Goal: Task Accomplishment & Management: Use online tool/utility

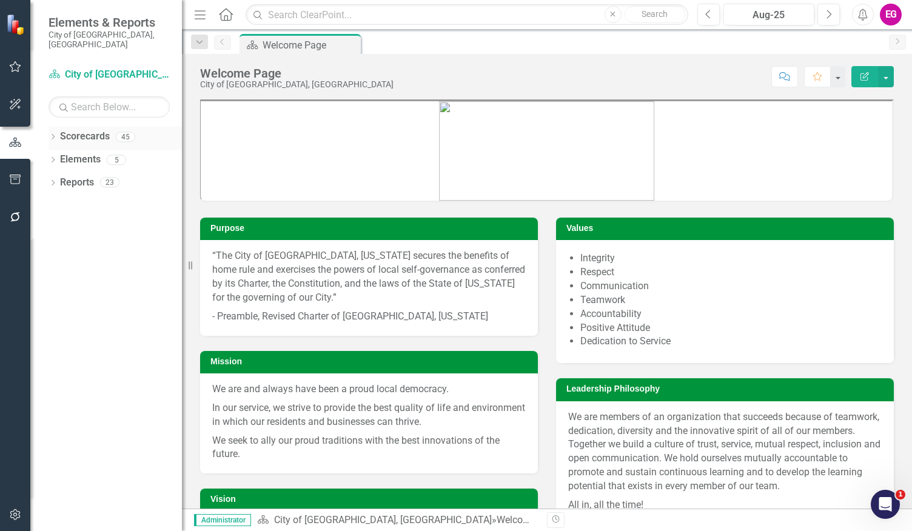
click at [55, 135] on icon "Dropdown" at bounding box center [52, 138] width 8 height 7
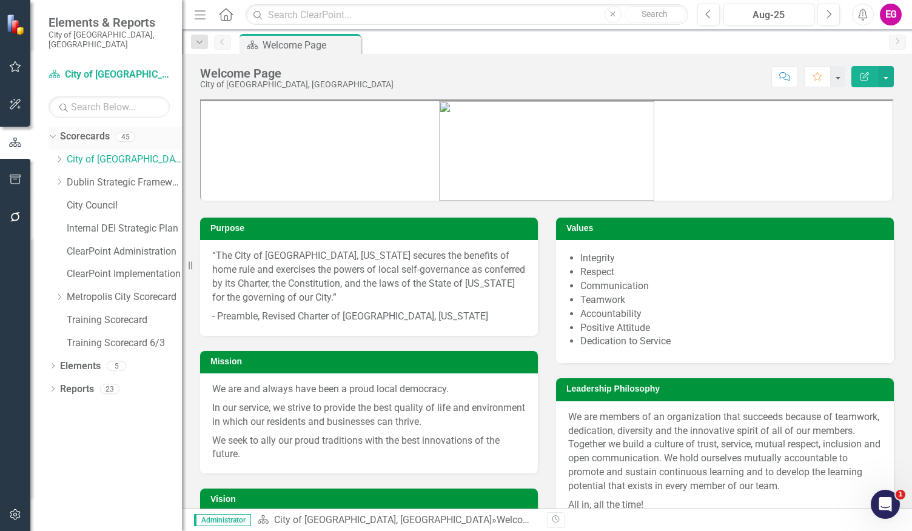
click at [60, 130] on link "Scorecards" at bounding box center [85, 137] width 50 height 14
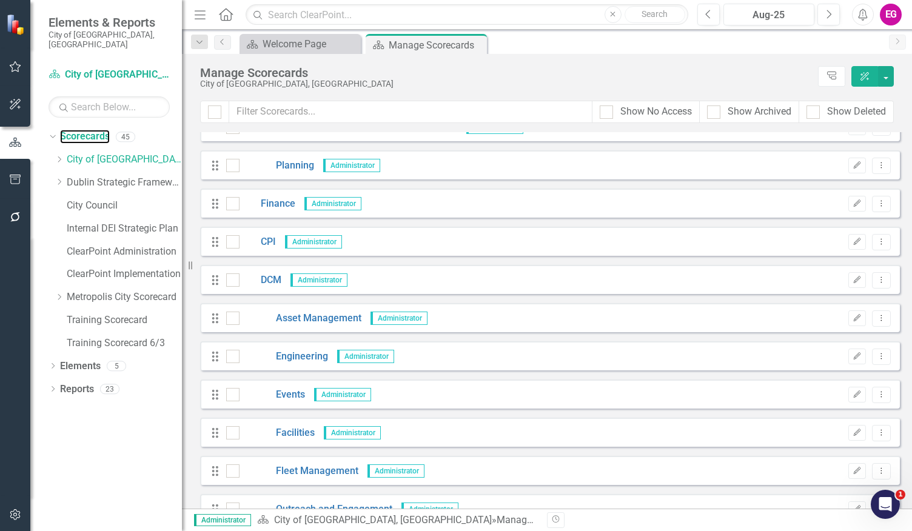
scroll to position [562, 0]
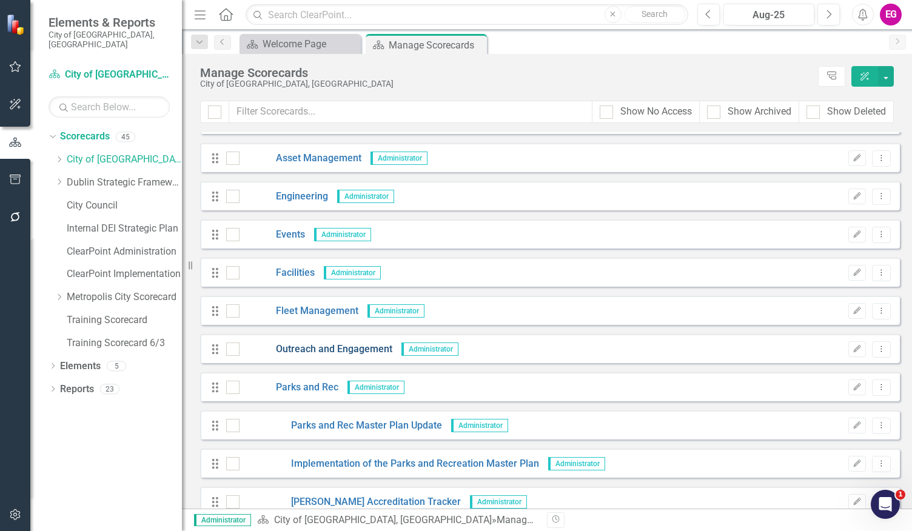
click at [347, 347] on link "Outreach and Engagement" at bounding box center [315, 349] width 153 height 14
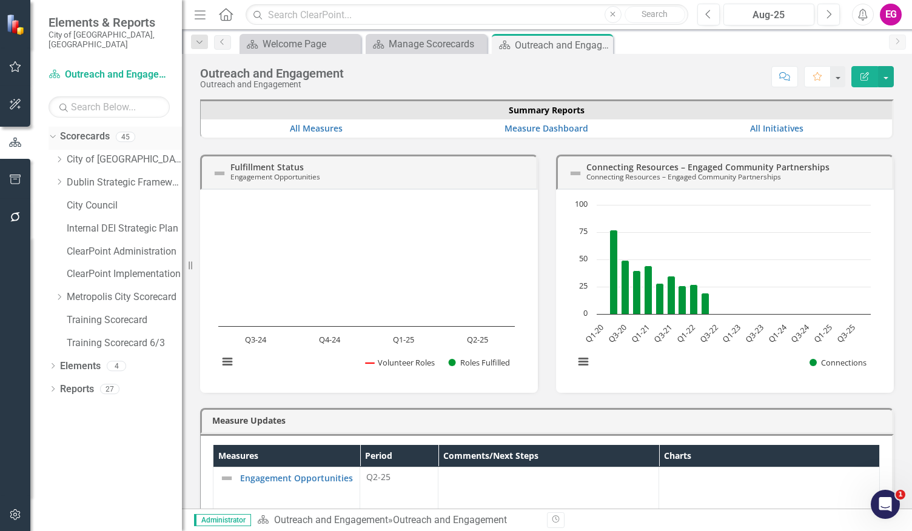
click at [55, 132] on icon "Dropdown" at bounding box center [51, 136] width 7 height 8
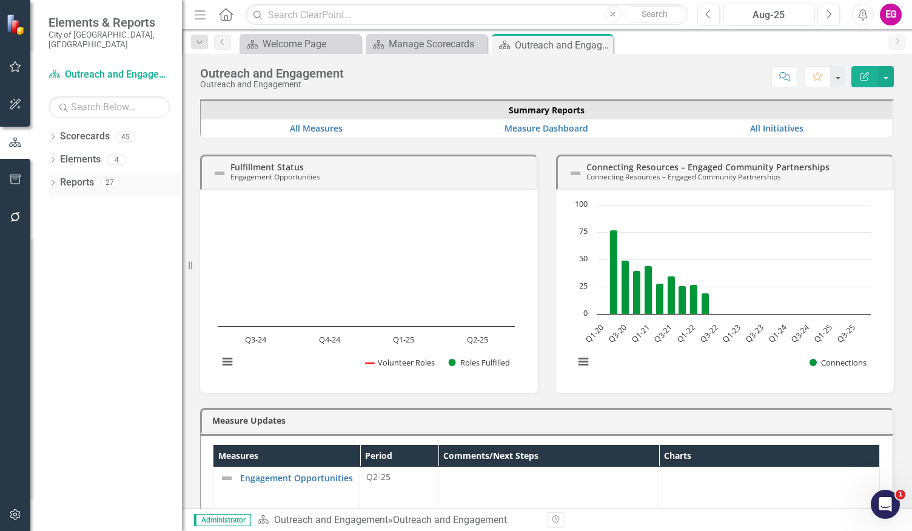
click at [80, 176] on link "Reports" at bounding box center [77, 183] width 34 height 14
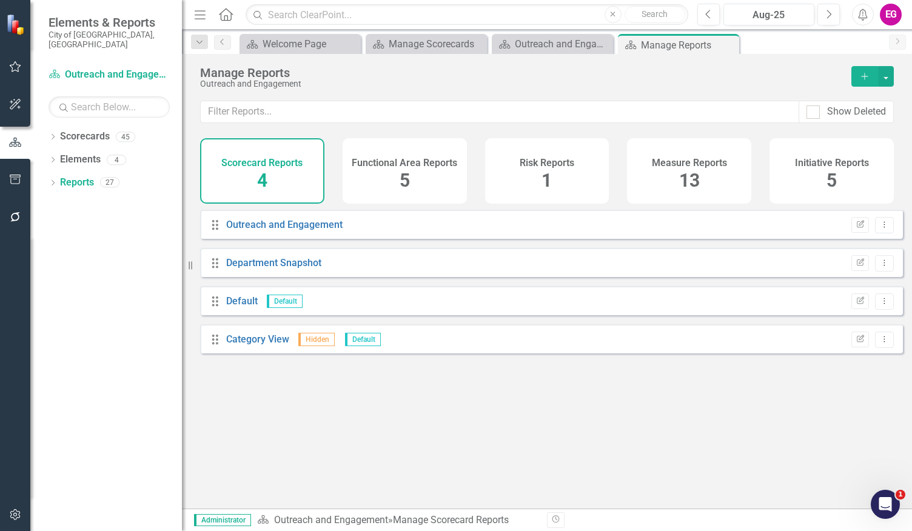
click at [675, 181] on div "Measure Reports 13" at bounding box center [689, 170] width 124 height 65
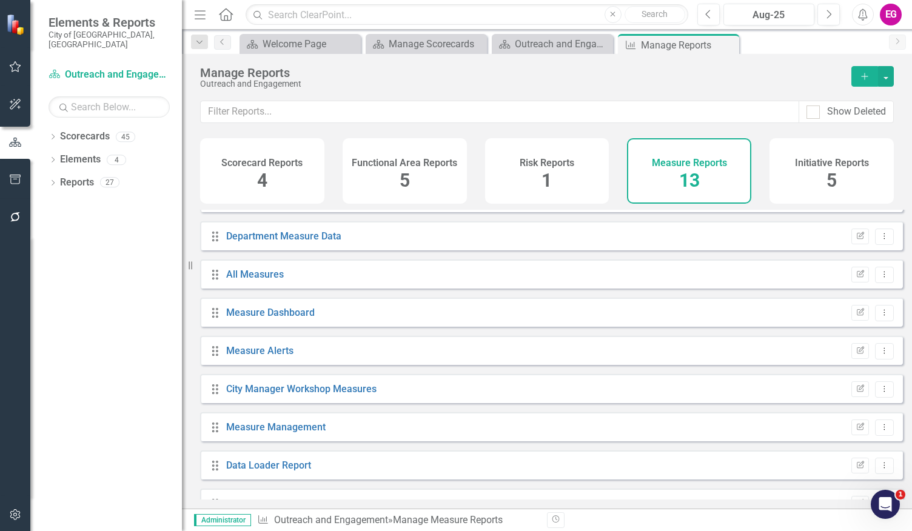
scroll to position [206, 0]
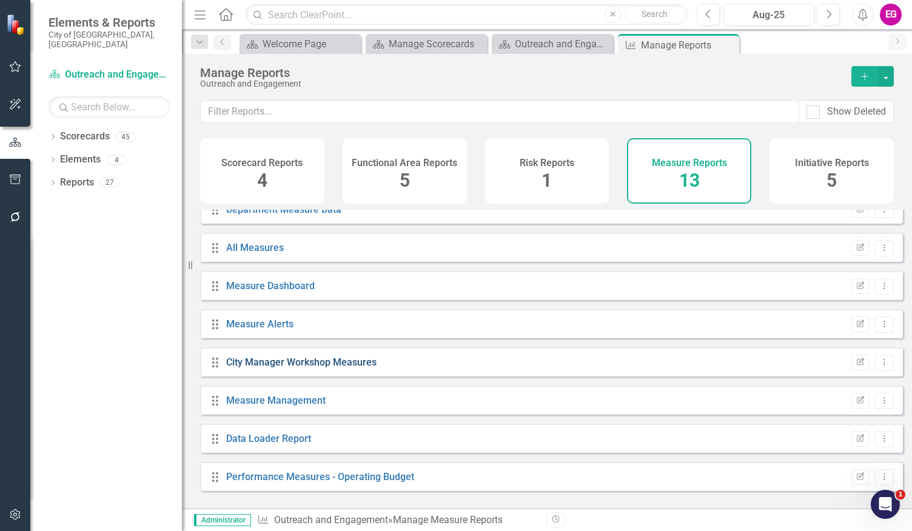
click at [344, 368] on link "City Manager Workshop Measures" at bounding box center [301, 362] width 150 height 12
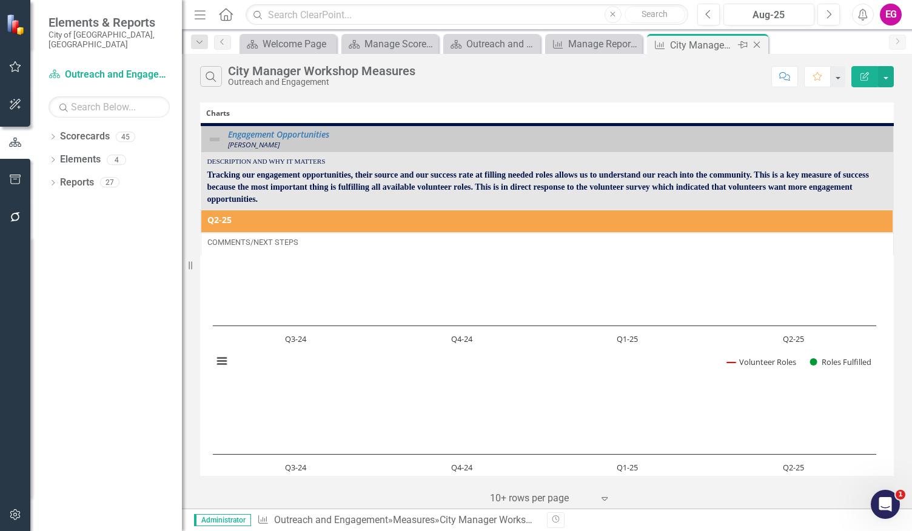
click at [758, 42] on icon "Close" at bounding box center [756, 45] width 12 height 10
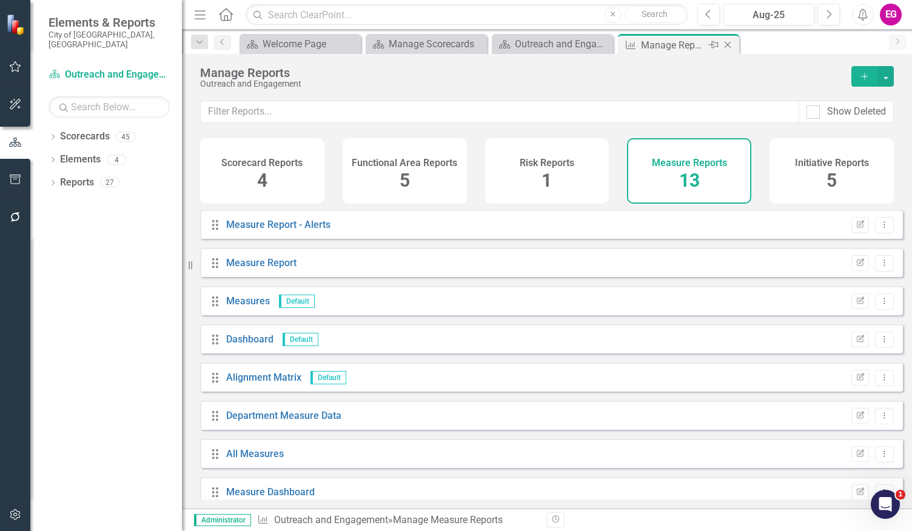
click at [732, 45] on icon "Close" at bounding box center [727, 45] width 12 height 10
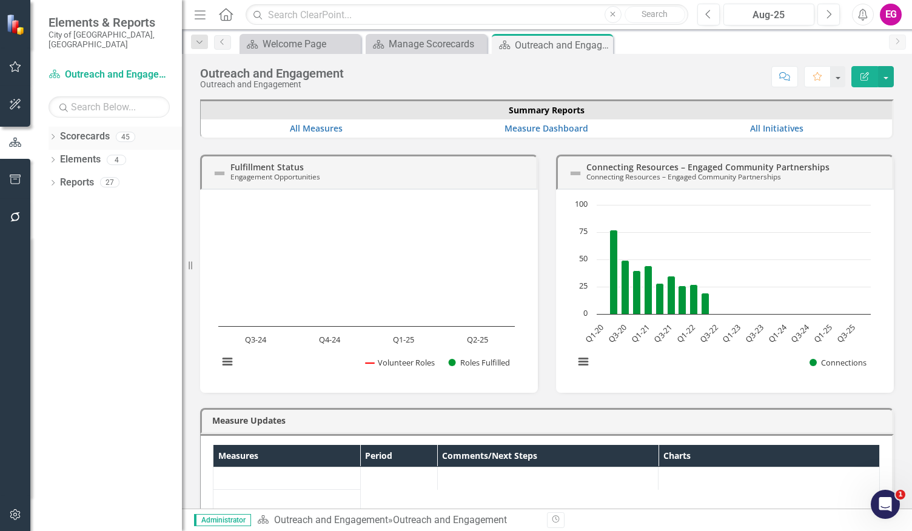
click at [0, 0] on icon "Close" at bounding box center [0, 0] width 0 height 0
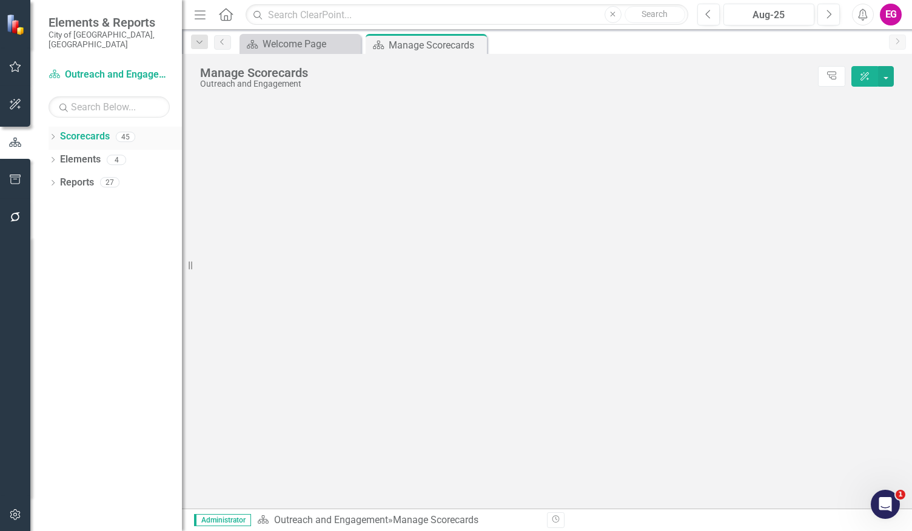
click at [82, 130] on link "Scorecards" at bounding box center [85, 137] width 50 height 14
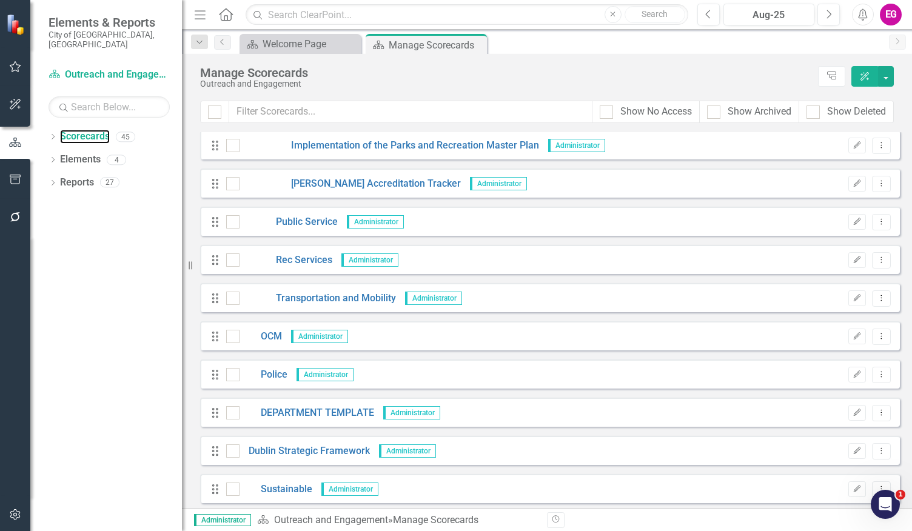
scroll to position [882, 0]
click at [263, 373] on link "Police" at bounding box center [263, 373] width 48 height 14
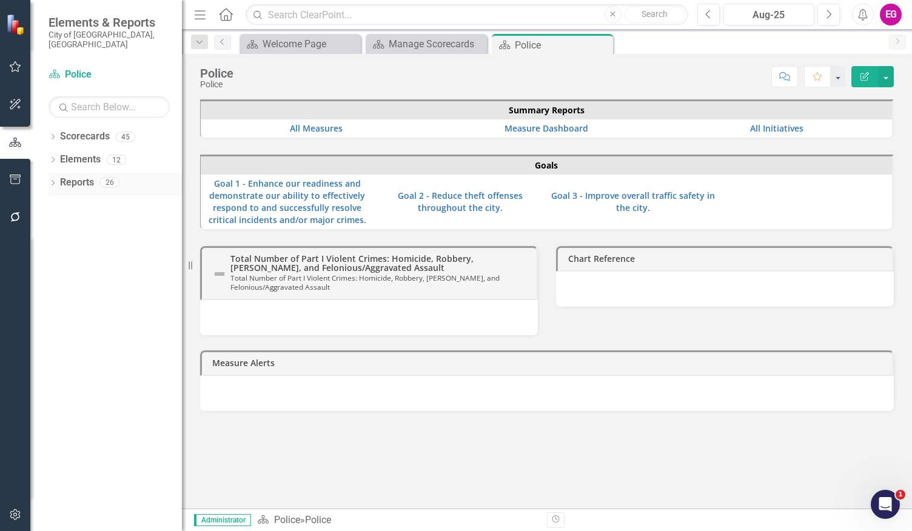
click at [69, 176] on link "Reports" at bounding box center [77, 183] width 34 height 14
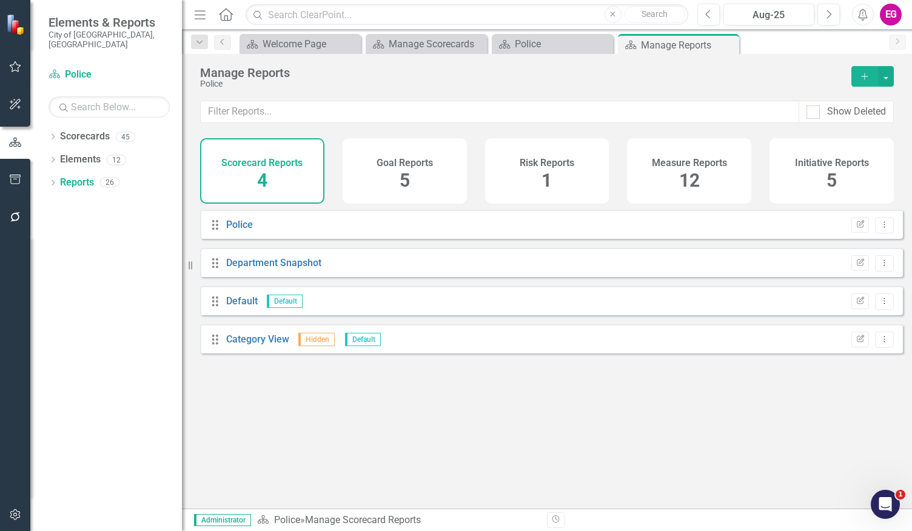
click at [689, 164] on h4 "Measure Reports" at bounding box center [689, 163] width 75 height 11
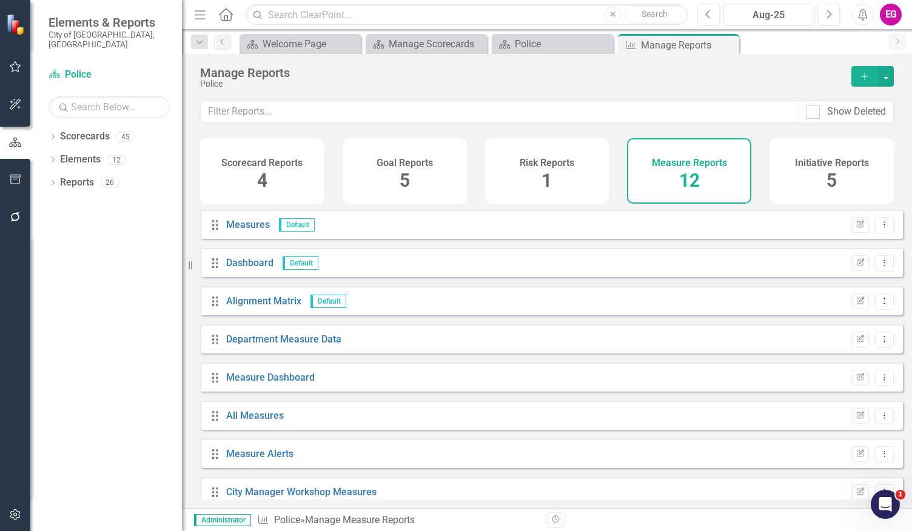
scroll to position [168, 0]
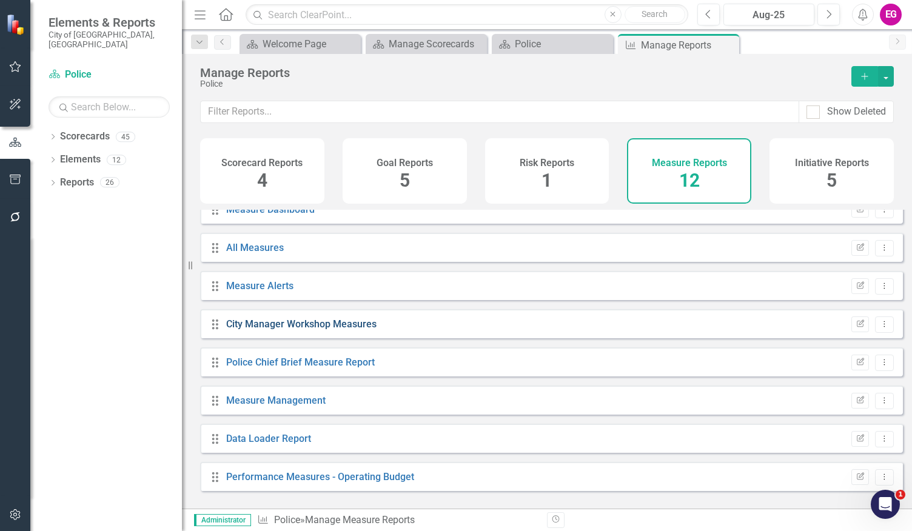
click at [312, 330] on link "City Manager Workshop Measures" at bounding box center [301, 324] width 150 height 12
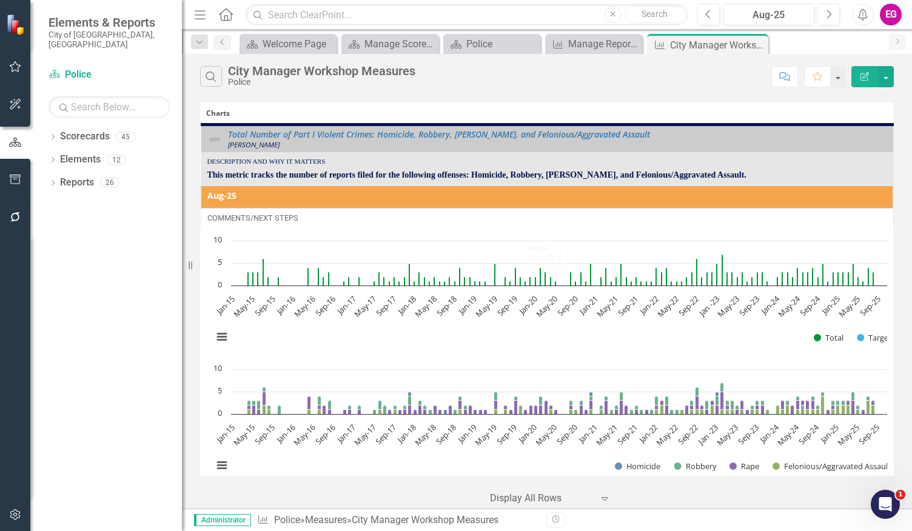
click at [0, 0] on icon "Close" at bounding box center [0, 0] width 0 height 0
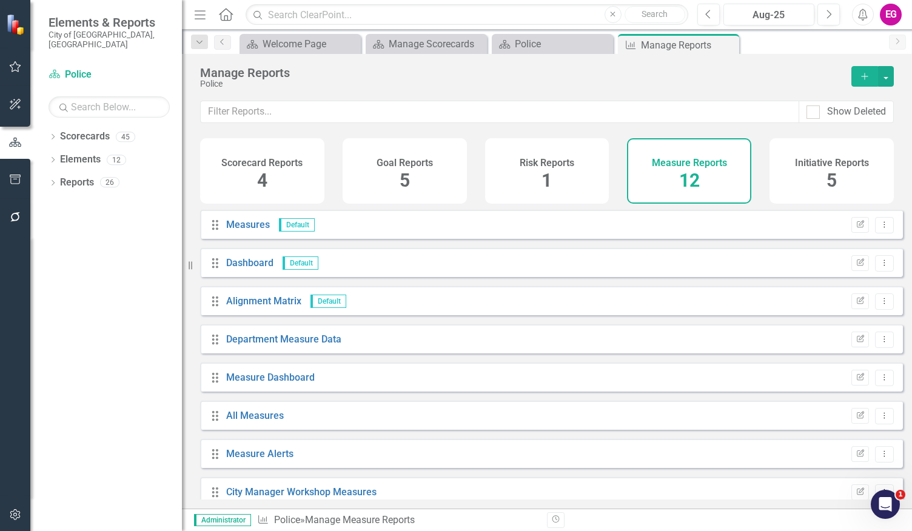
click at [858, 77] on button "Add" at bounding box center [864, 76] width 27 height 21
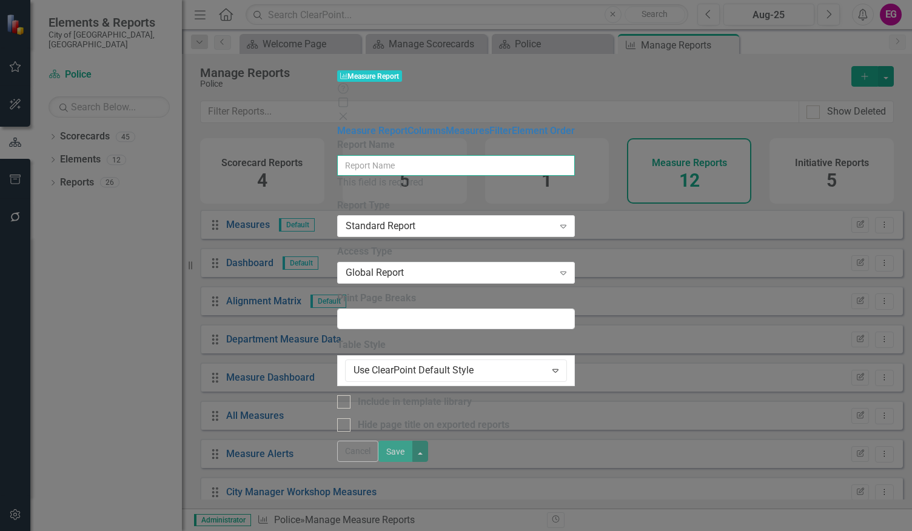
click at [341, 155] on input "Report Name" at bounding box center [456, 165] width 238 height 21
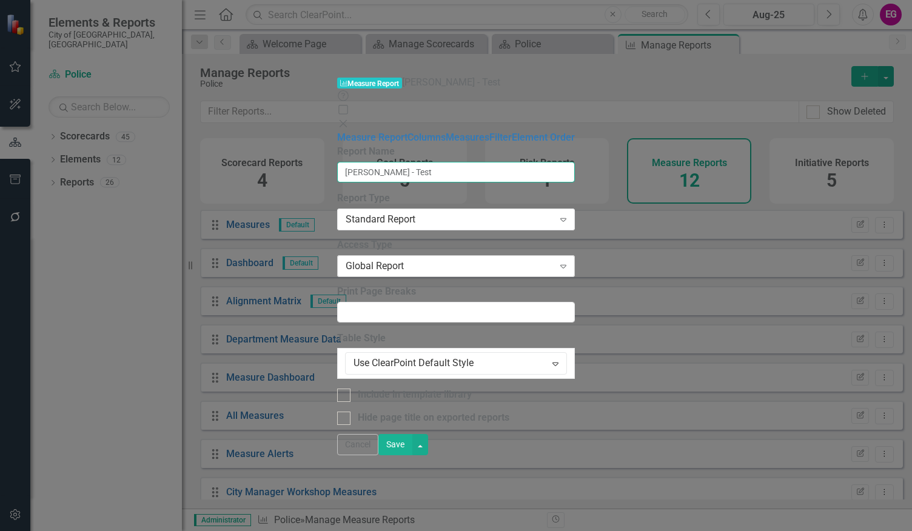
type input "[PERSON_NAME] - Test"
click at [356, 259] on div "Global Report" at bounding box center [450, 266] width 208 height 14
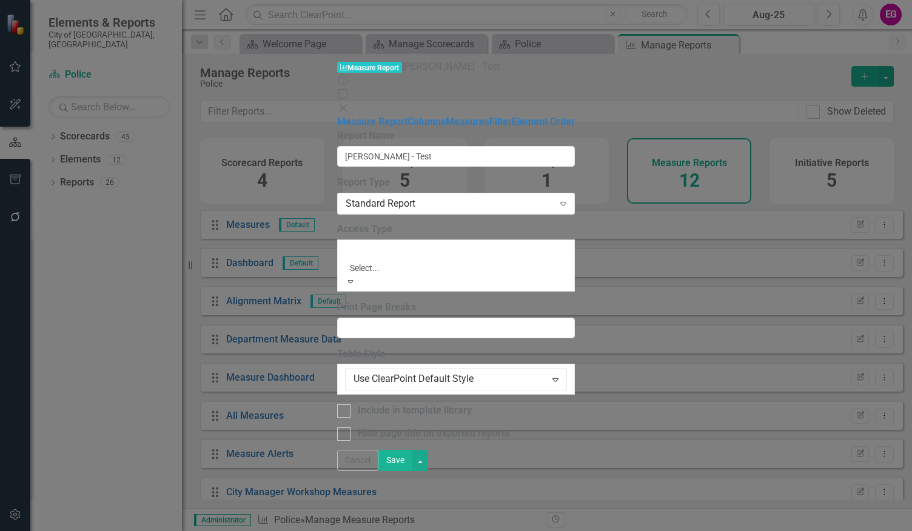
click at [312, 530] on div "Global Report" at bounding box center [456, 538] width 912 height 14
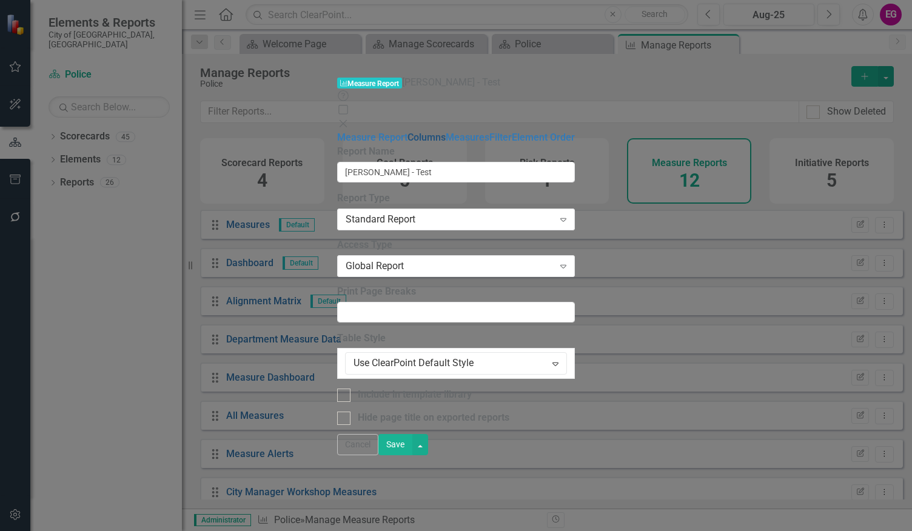
click at [407, 132] on link "Columns" at bounding box center [426, 138] width 38 height 12
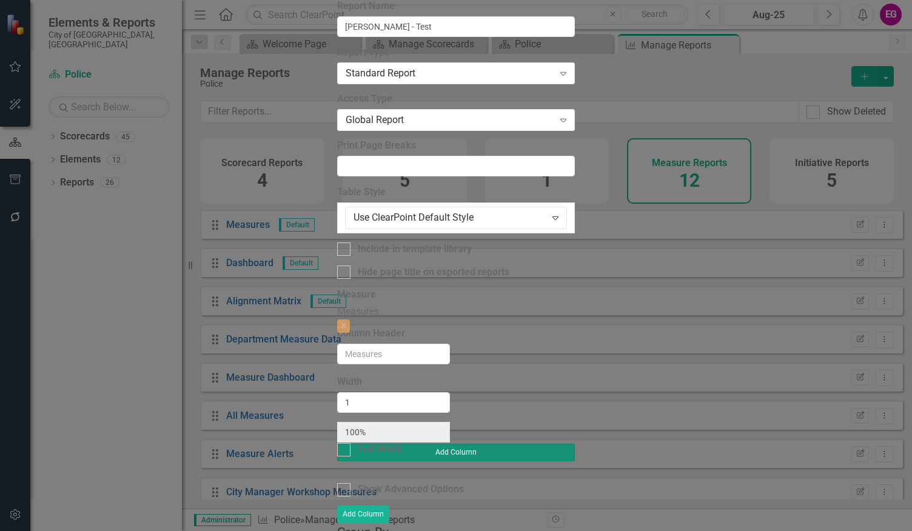
click at [575, 444] on button "Add Column" at bounding box center [456, 452] width 238 height 17
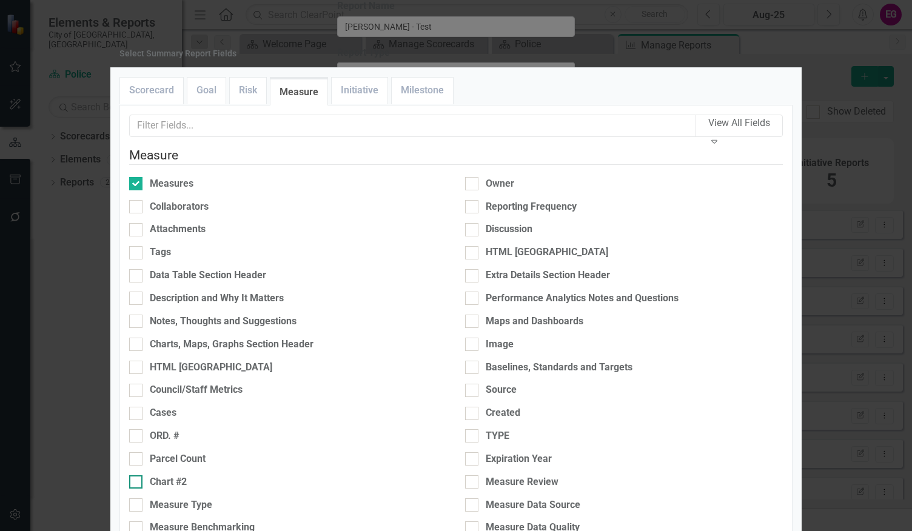
scroll to position [128, 0]
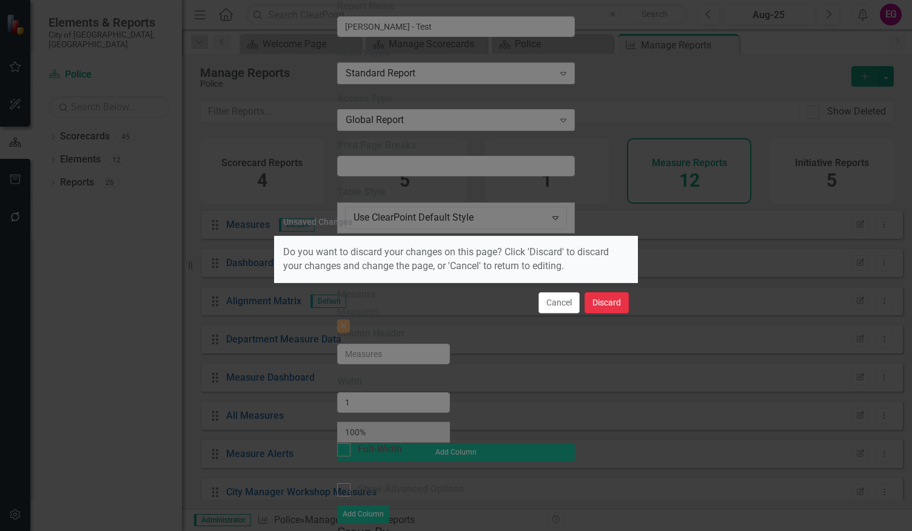
click at [607, 307] on button "Discard" at bounding box center [606, 302] width 44 height 21
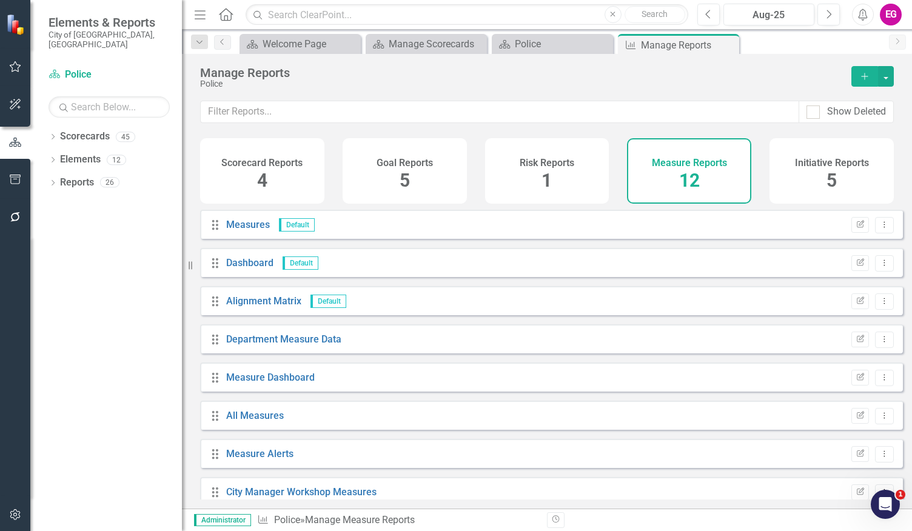
scroll to position [59, 0]
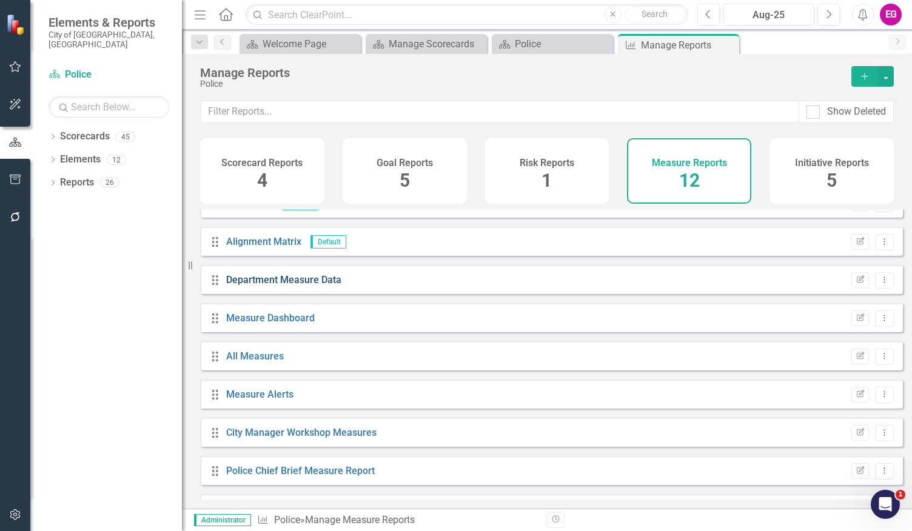
click at [313, 286] on link "Department Measure Data" at bounding box center [283, 280] width 115 height 12
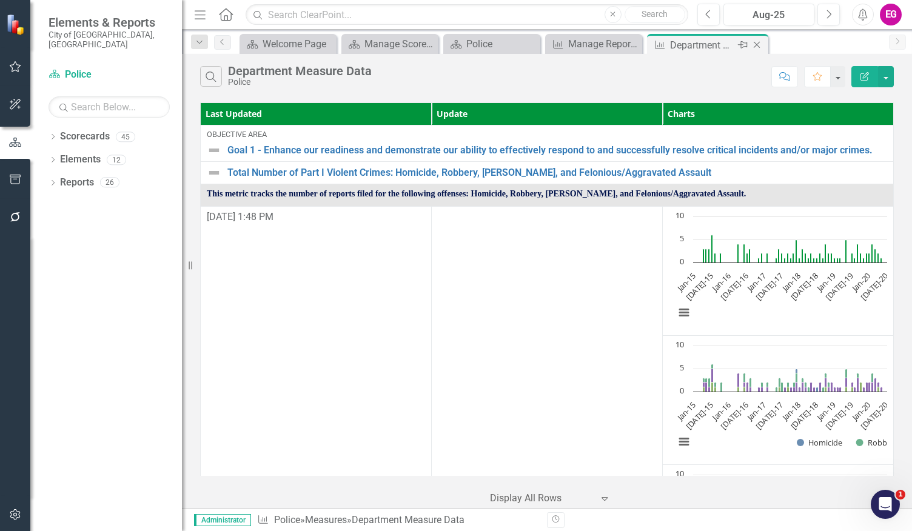
click at [758, 48] on icon "Close" at bounding box center [756, 45] width 12 height 10
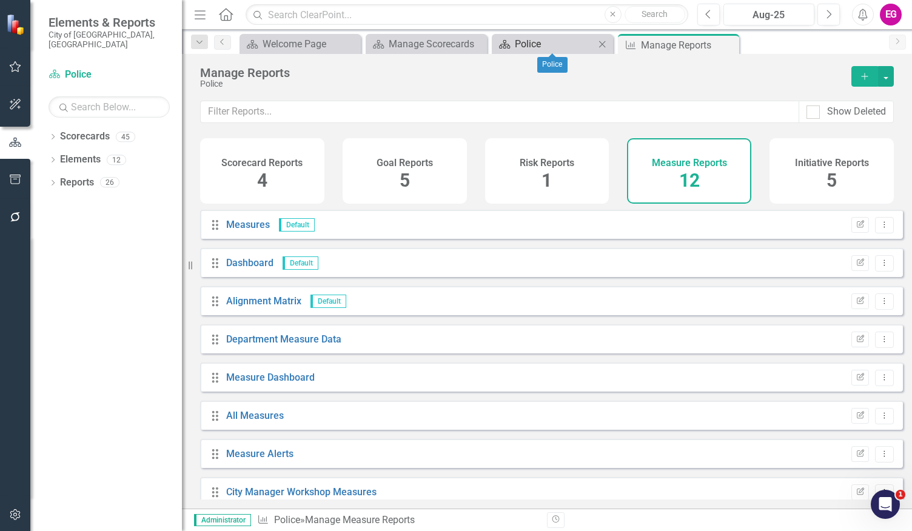
click at [547, 47] on div "Police" at bounding box center [555, 43] width 80 height 15
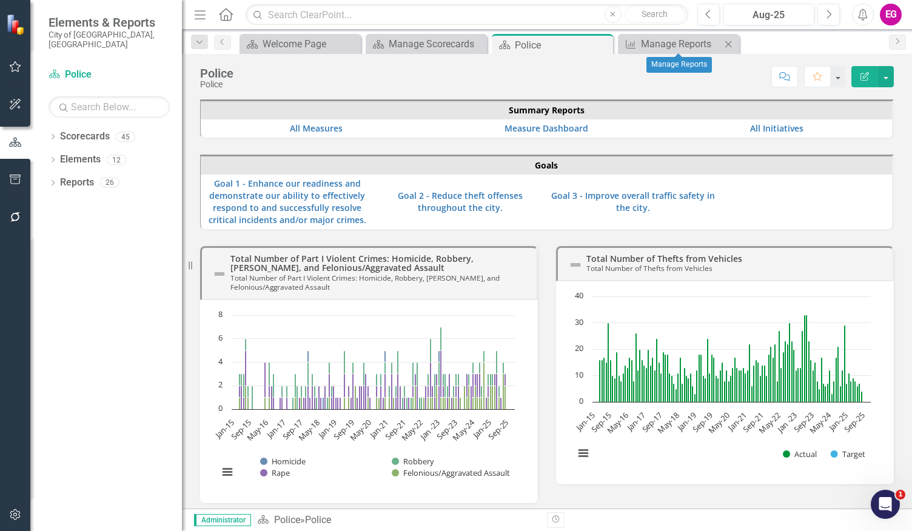
click at [730, 43] on icon "Close" at bounding box center [728, 44] width 12 height 10
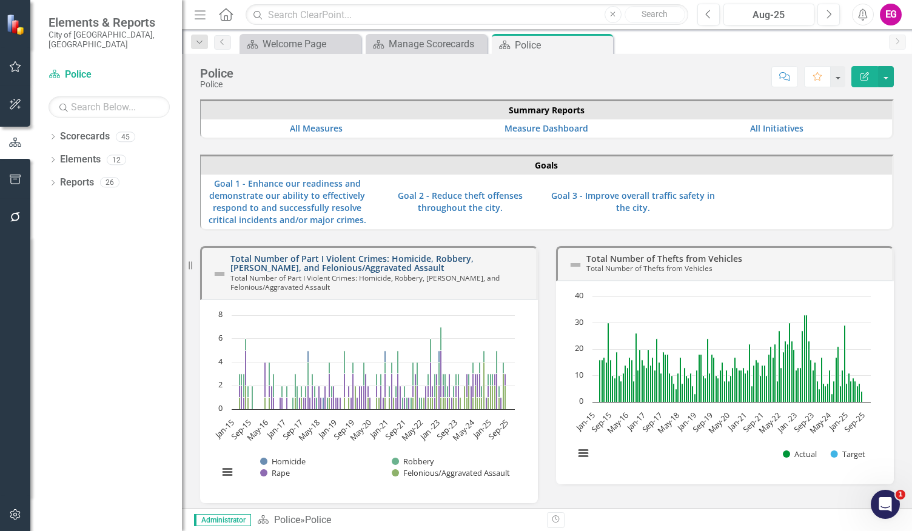
click at [306, 265] on link "Total Number of Part I Violent Crimes: Homicide, Robbery, [PERSON_NAME], and Fe…" at bounding box center [351, 263] width 243 height 21
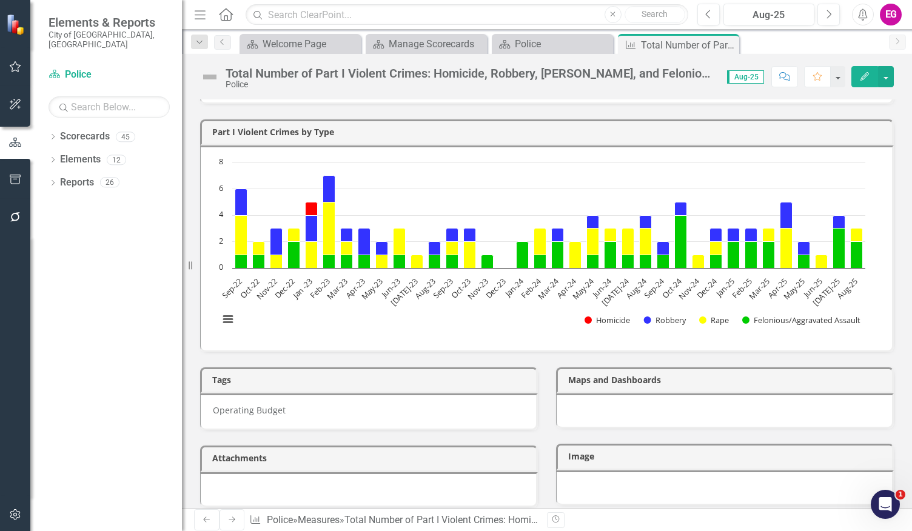
scroll to position [588, 0]
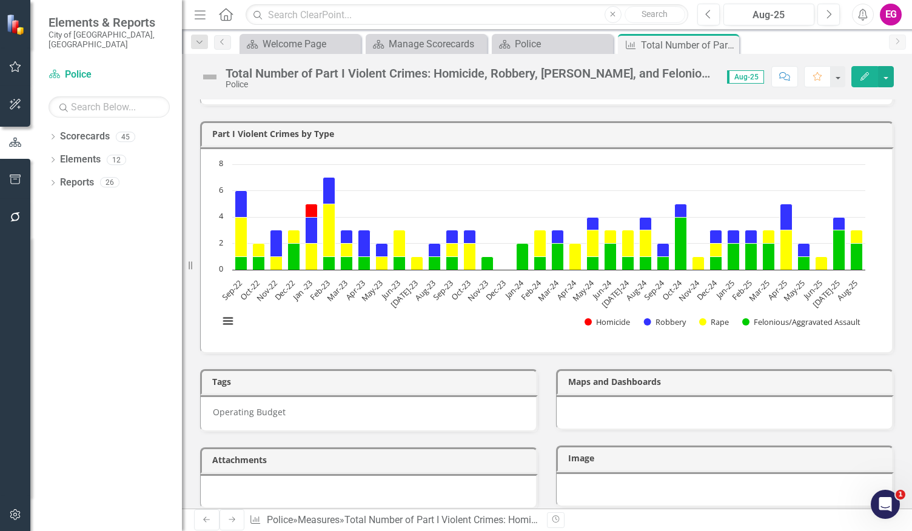
click at [589, 144] on td "Part I Violent Crimes by Type" at bounding box center [548, 135] width 673 height 18
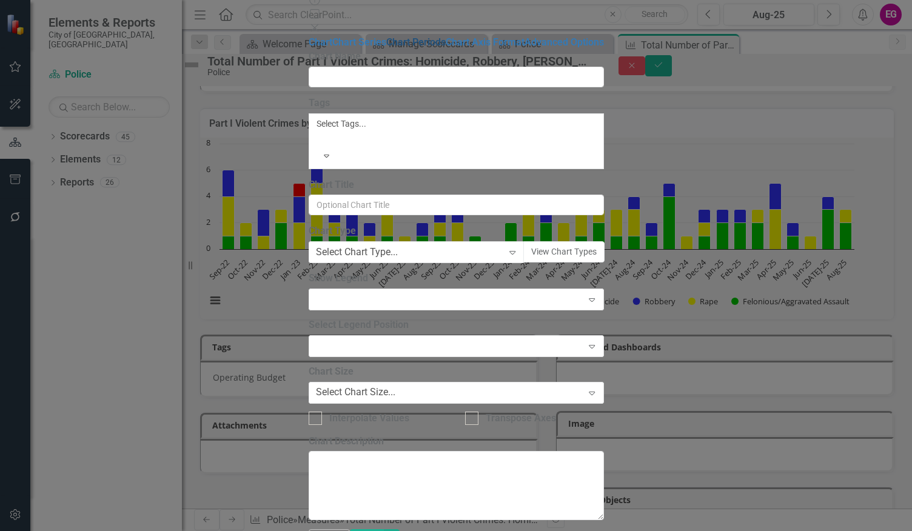
type input "Part I Violent Crimes by Type"
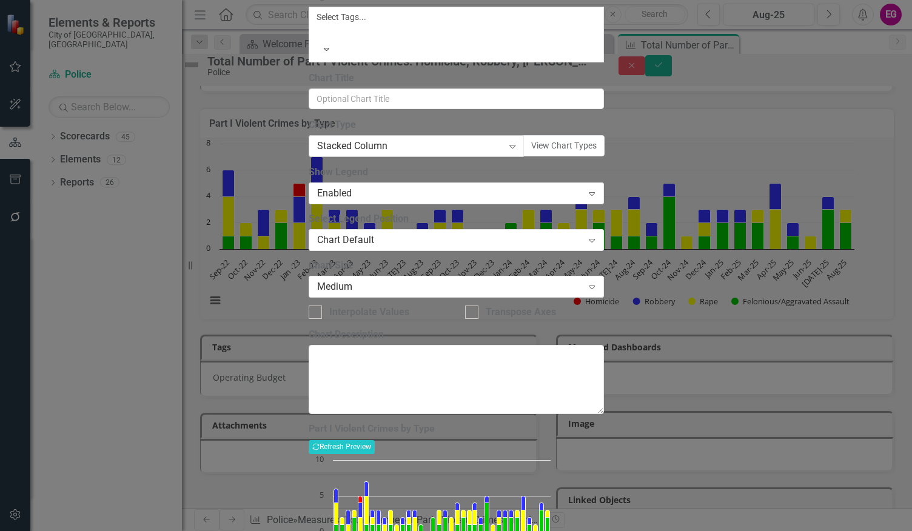
click at [506, 151] on icon "Expand" at bounding box center [512, 146] width 12 height 10
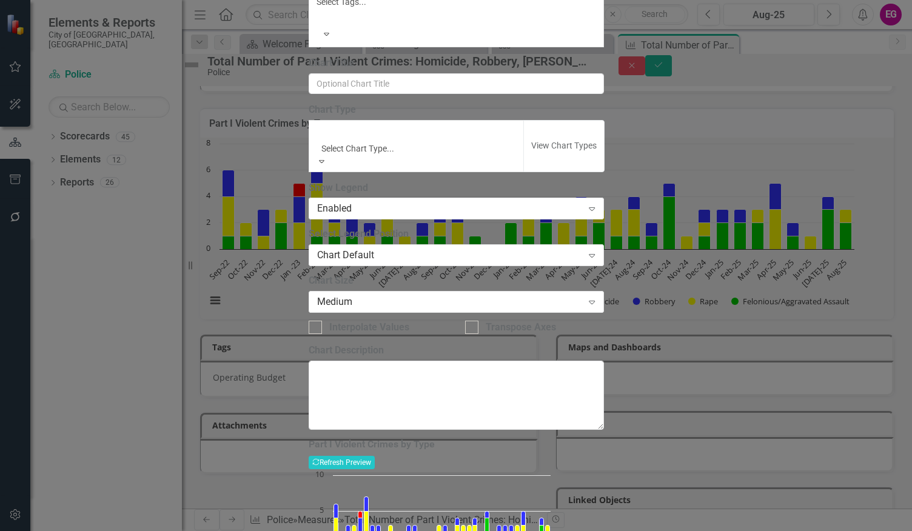
scroll to position [118, 0]
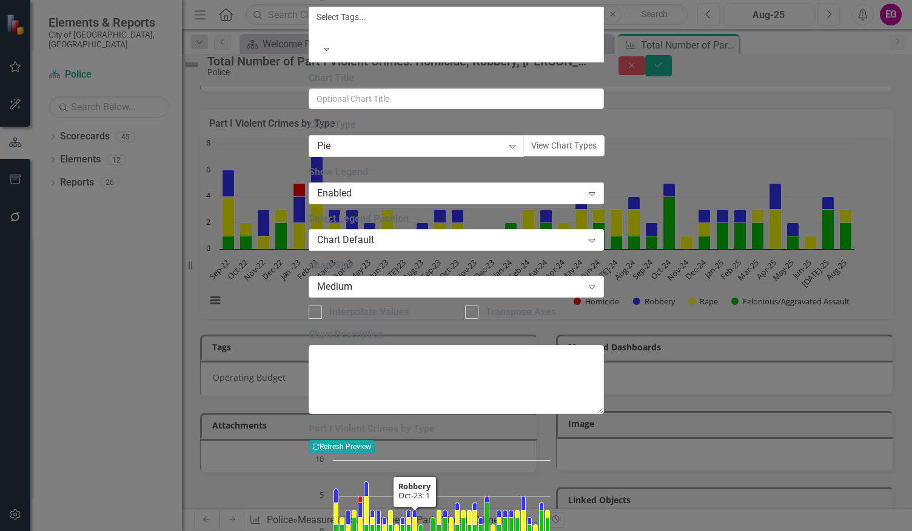
click at [375, 440] on button "Recalculate Refresh Preview" at bounding box center [342, 446] width 66 height 13
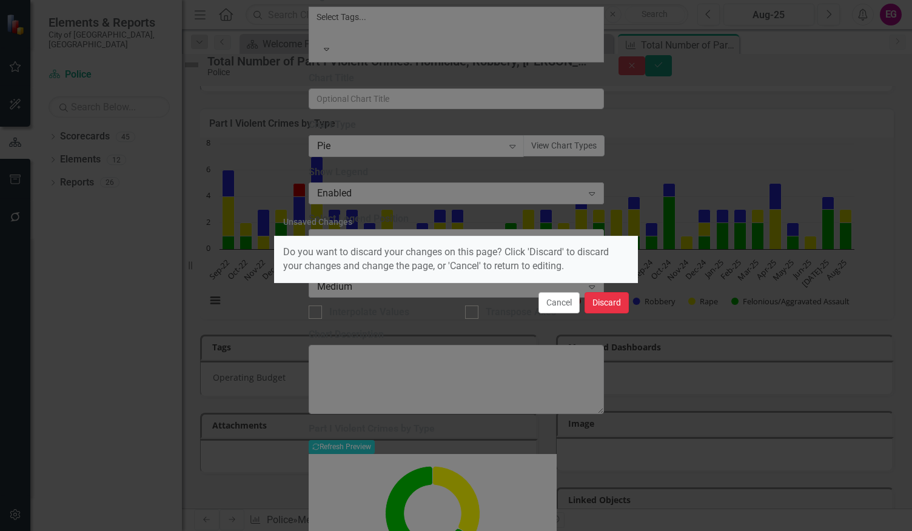
click at [596, 305] on button "Discard" at bounding box center [606, 302] width 44 height 21
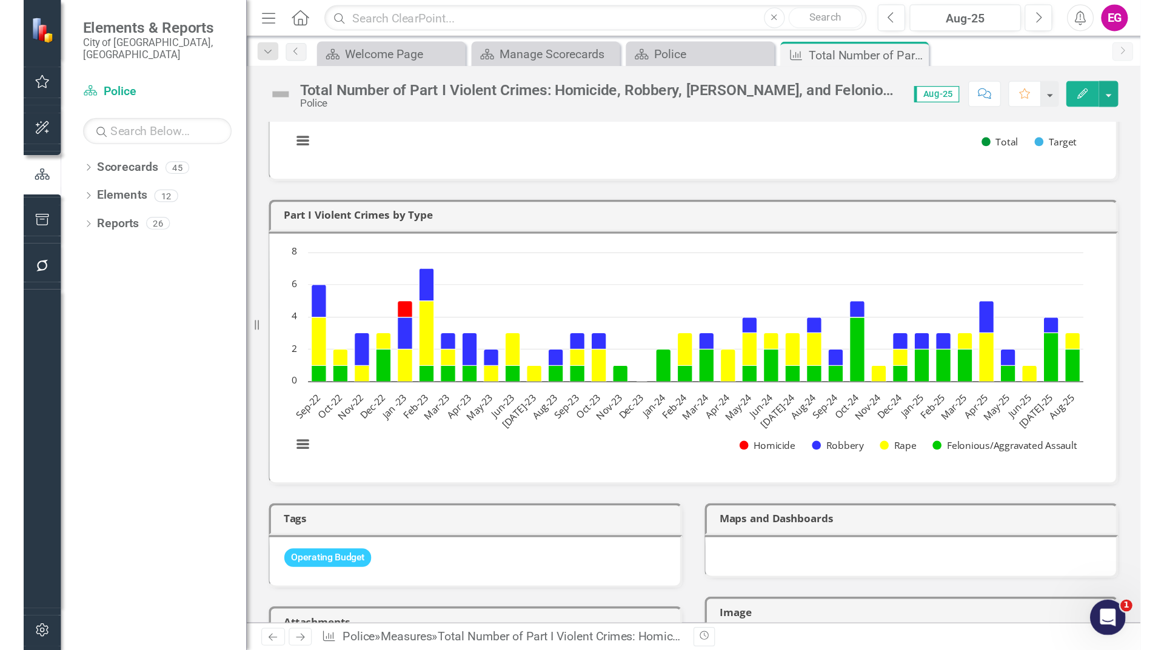
scroll to position [638, 0]
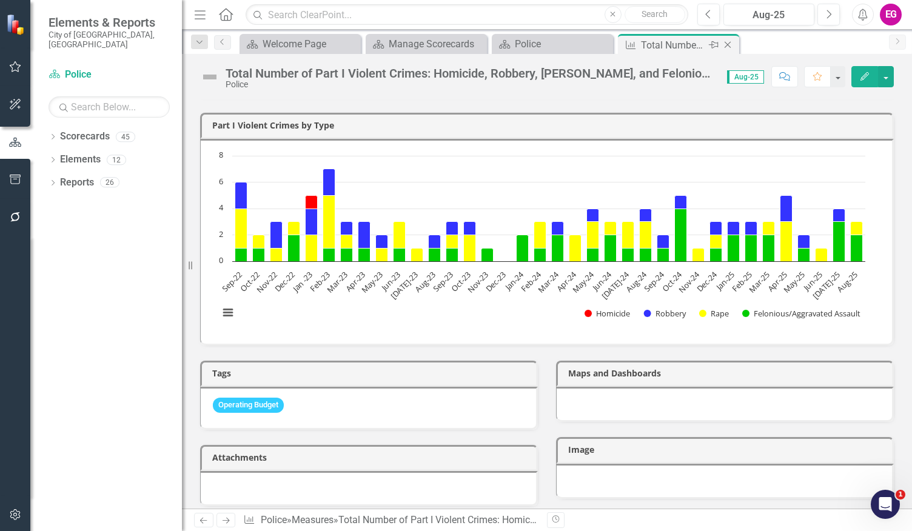
click at [730, 45] on icon "Close" at bounding box center [727, 45] width 12 height 10
